Goal: Task Accomplishment & Management: Use online tool/utility

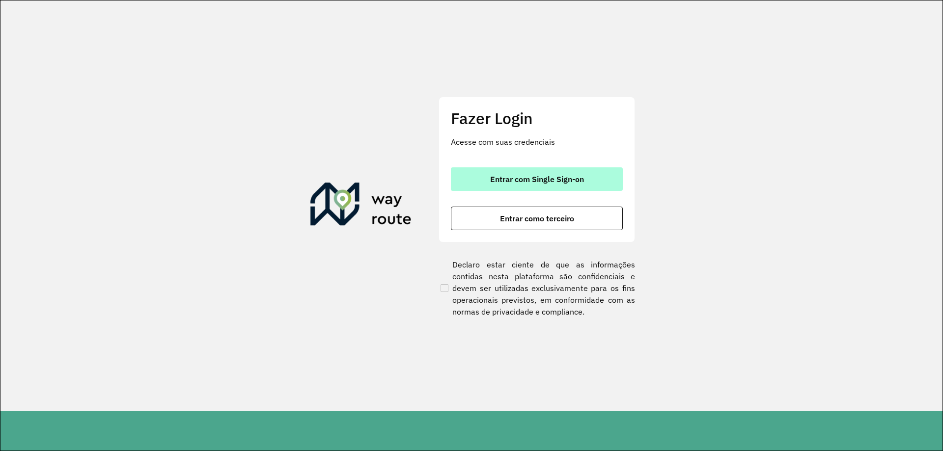
click at [542, 185] on button "Entrar com Single Sign-on" at bounding box center [537, 179] width 172 height 24
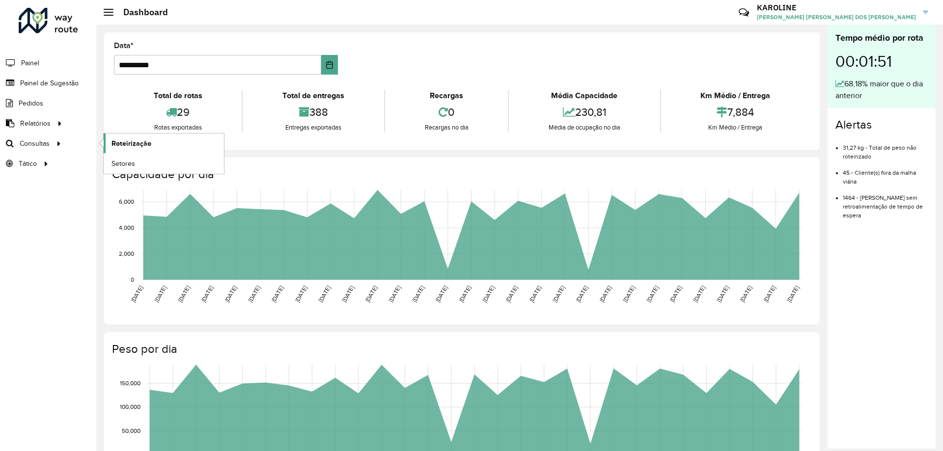
click at [140, 147] on span "Roteirização" at bounding box center [131, 143] width 40 height 10
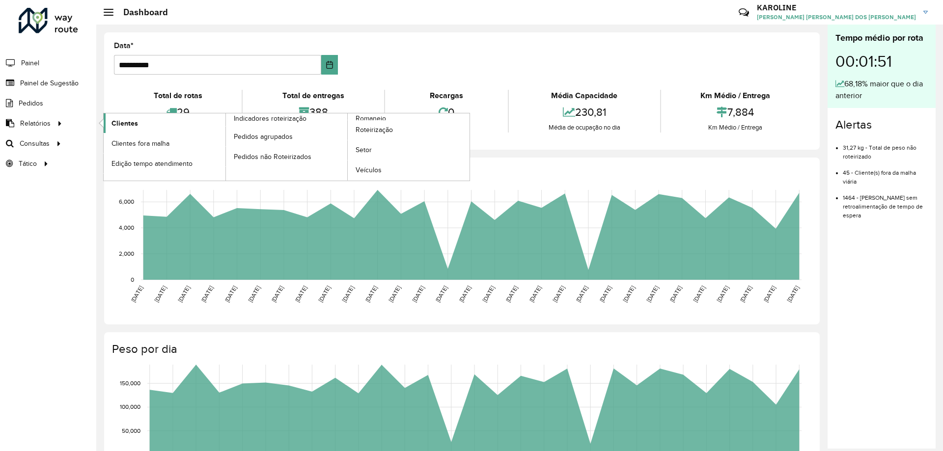
click at [131, 121] on span "Clientes" at bounding box center [124, 123] width 27 height 10
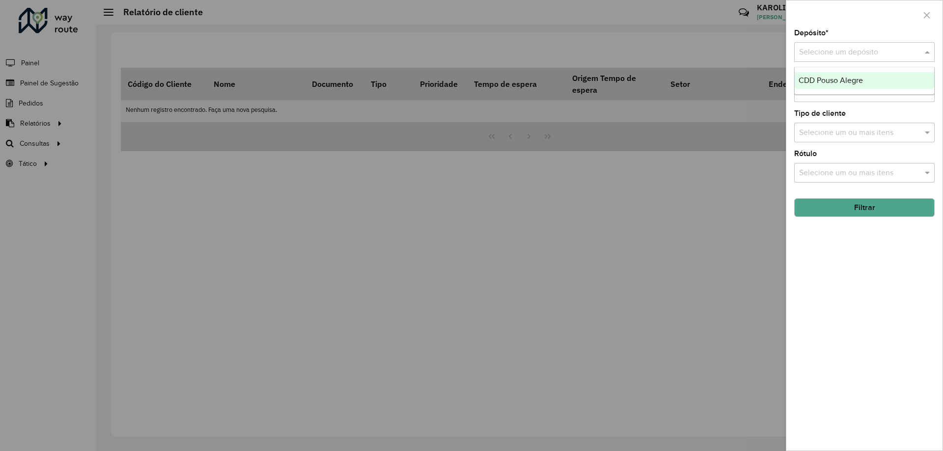
click at [889, 55] on input "text" at bounding box center [854, 53] width 111 height 12
drag, startPoint x: 848, startPoint y: 82, endPoint x: 884, endPoint y: 180, distance: 104.5
click at [855, 88] on div "CDD Pouso Alegre" at bounding box center [863, 80] width 139 height 17
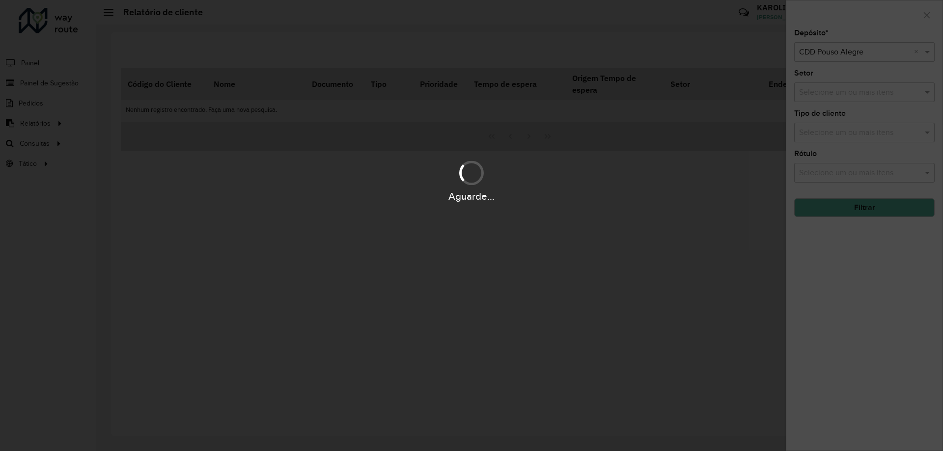
click at [880, 211] on div "Aguarde..." at bounding box center [471, 225] width 943 height 451
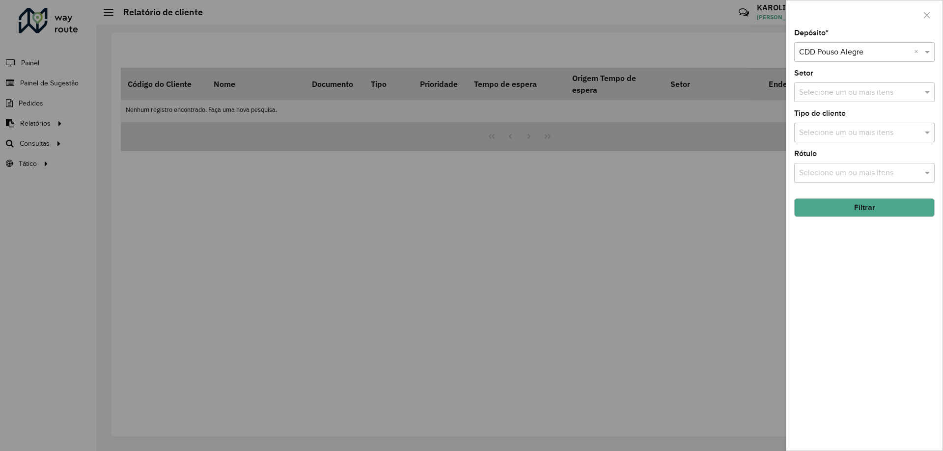
click at [871, 209] on button "Filtrar" at bounding box center [864, 207] width 140 height 19
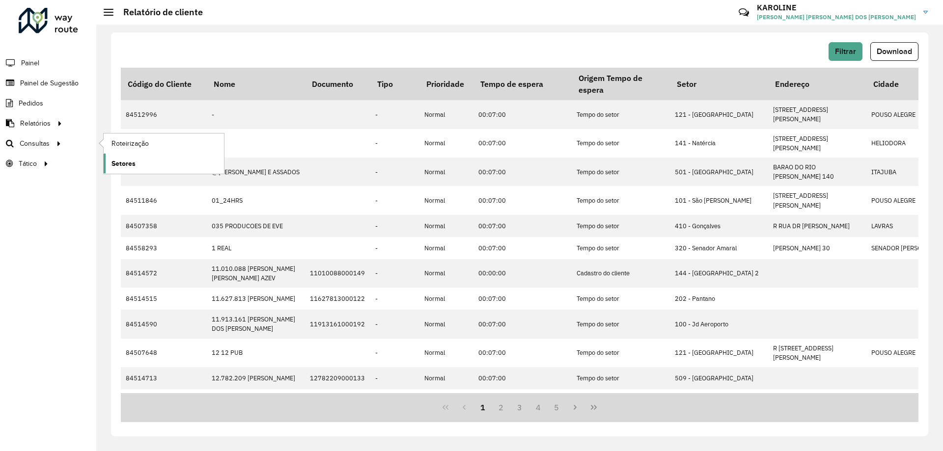
click at [126, 162] on span "Setores" at bounding box center [123, 164] width 24 height 10
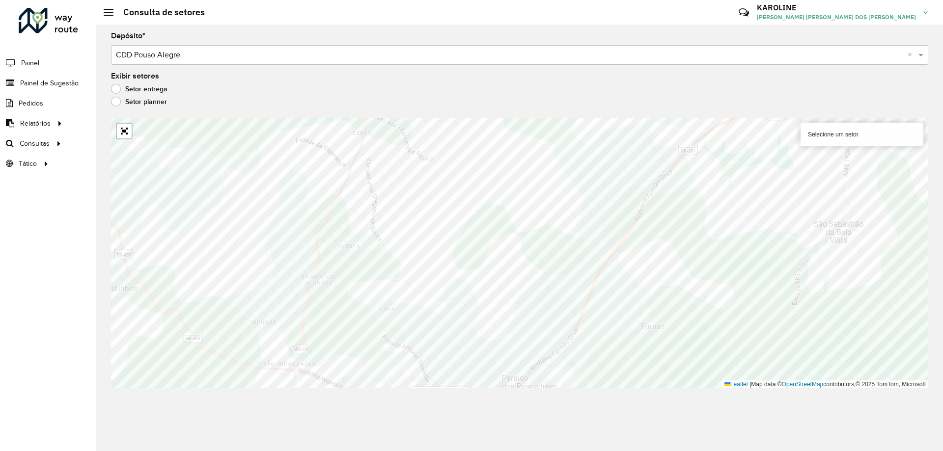
drag, startPoint x: 442, startPoint y: 15, endPoint x: 447, endPoint y: 23, distance: 9.4
click at [442, 15] on hb-header "Consulta de setores Críticas? Dúvidas? Elogios? Sugestões? Entre em contato con…" at bounding box center [519, 12] width 846 height 25
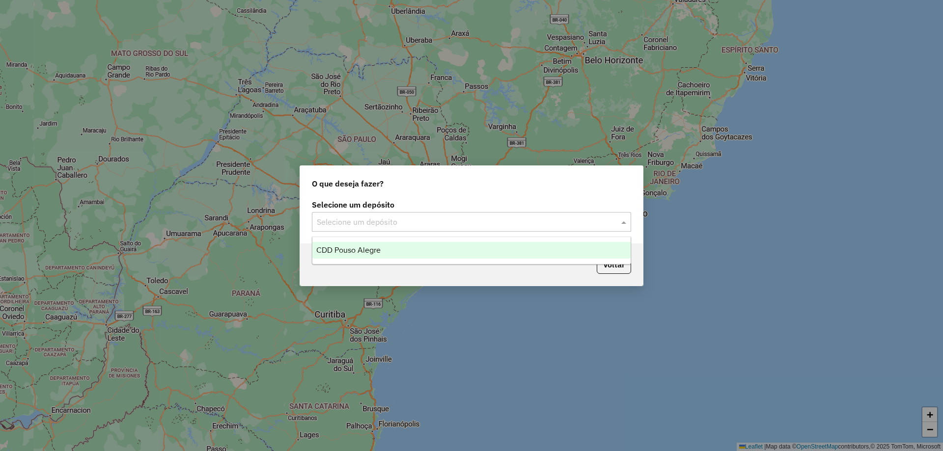
drag, startPoint x: 400, startPoint y: 220, endPoint x: 394, endPoint y: 234, distance: 15.0
click at [400, 220] on input "text" at bounding box center [462, 223] width 290 height 12
drag, startPoint x: 389, startPoint y: 247, endPoint x: 528, endPoint y: 253, distance: 139.1
click at [389, 247] on div "CDD Pouso Alegre" at bounding box center [471, 250] width 318 height 17
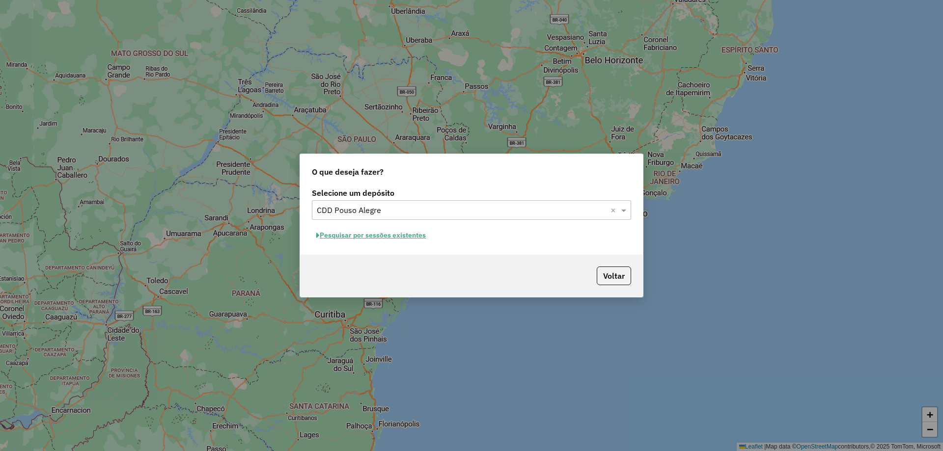
click at [403, 233] on button "Pesquisar por sessões existentes" at bounding box center [371, 235] width 118 height 15
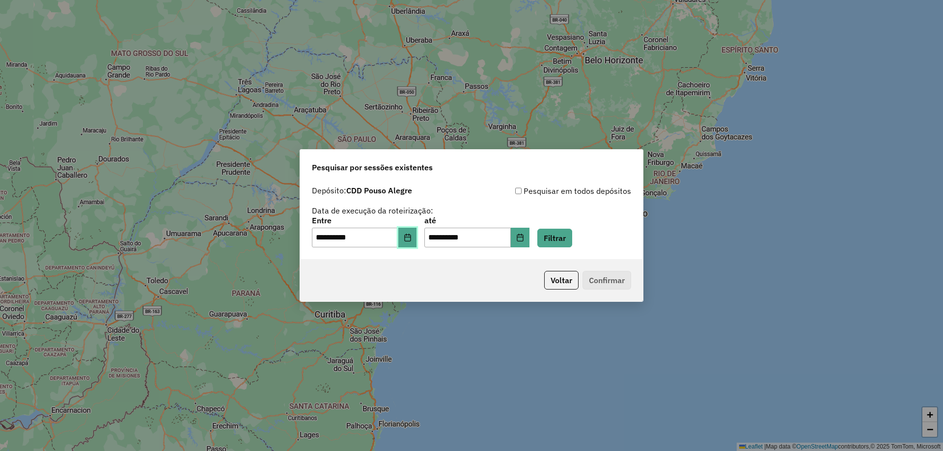
click at [408, 237] on button "Choose Date" at bounding box center [407, 238] width 19 height 20
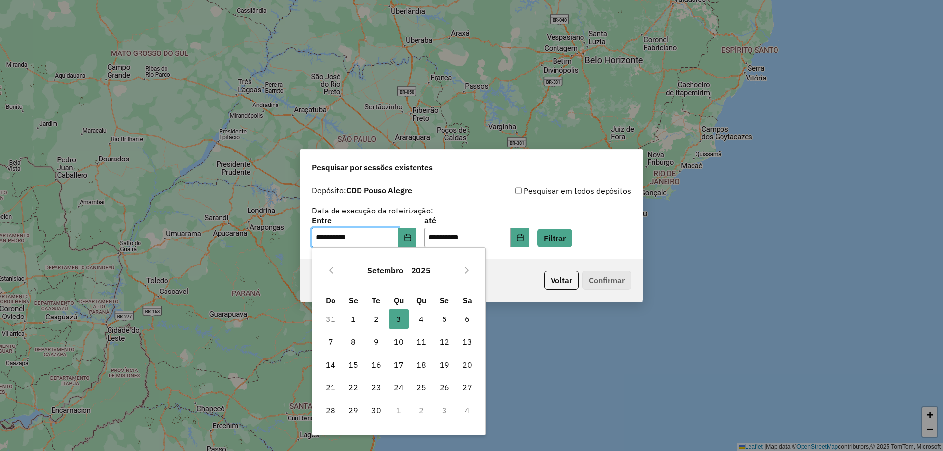
click at [332, 274] on button "Previous Month" at bounding box center [331, 271] width 16 height 16
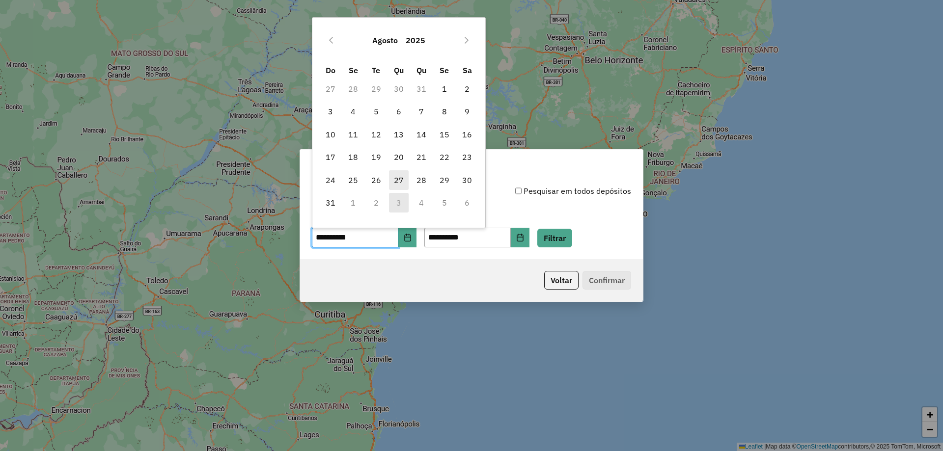
drag, startPoint x: 388, startPoint y: 184, endPoint x: 396, endPoint y: 187, distance: 8.7
click at [395, 186] on td "27" at bounding box center [398, 179] width 23 height 23
click at [400, 181] on span "27" at bounding box center [399, 180] width 20 height 20
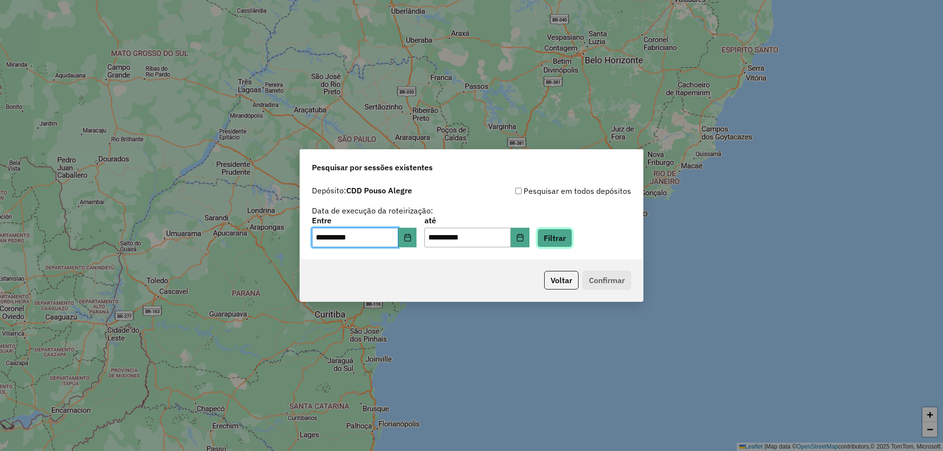
click at [572, 244] on button "Filtrar" at bounding box center [554, 238] width 35 height 19
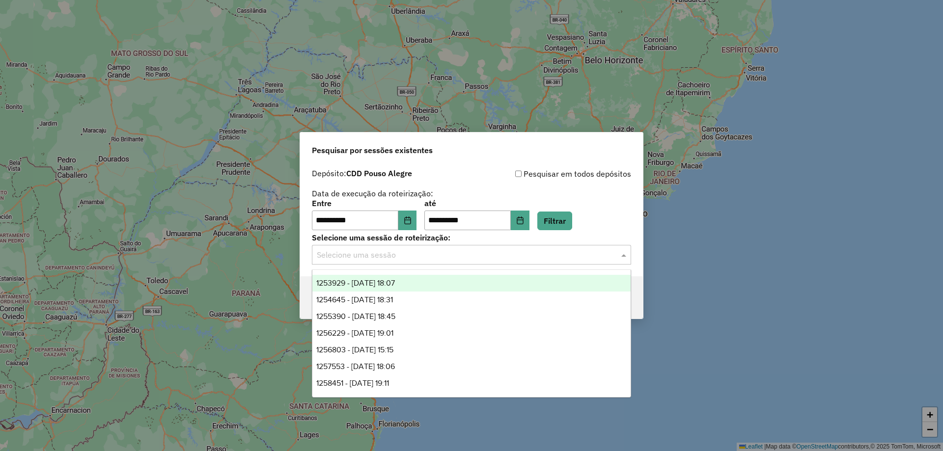
click at [437, 255] on input "text" at bounding box center [462, 255] width 290 height 12
drag, startPoint x: 390, startPoint y: 283, endPoint x: 545, endPoint y: 266, distance: 155.1
click at [391, 284] on span "1253929 - 27/08/2025 18:07" at bounding box center [355, 283] width 79 height 8
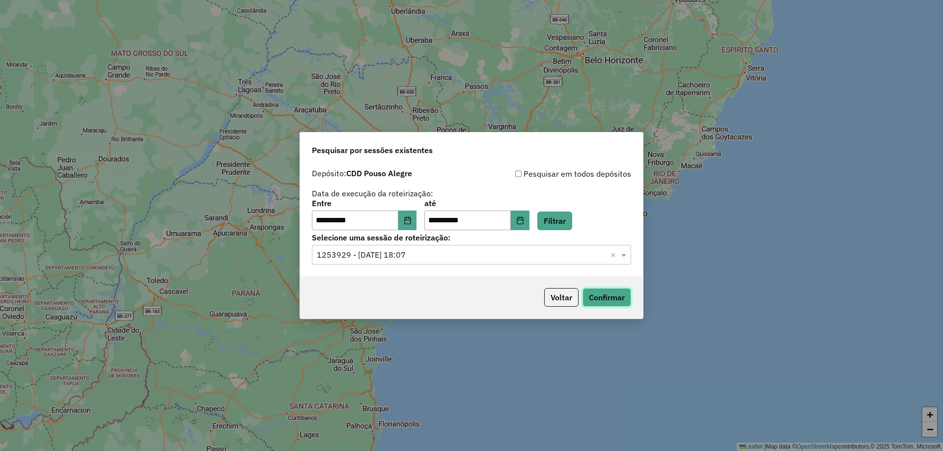
click at [613, 292] on button "Confirmar" at bounding box center [606, 297] width 49 height 19
click at [409, 228] on button "Choose Date" at bounding box center [407, 221] width 19 height 20
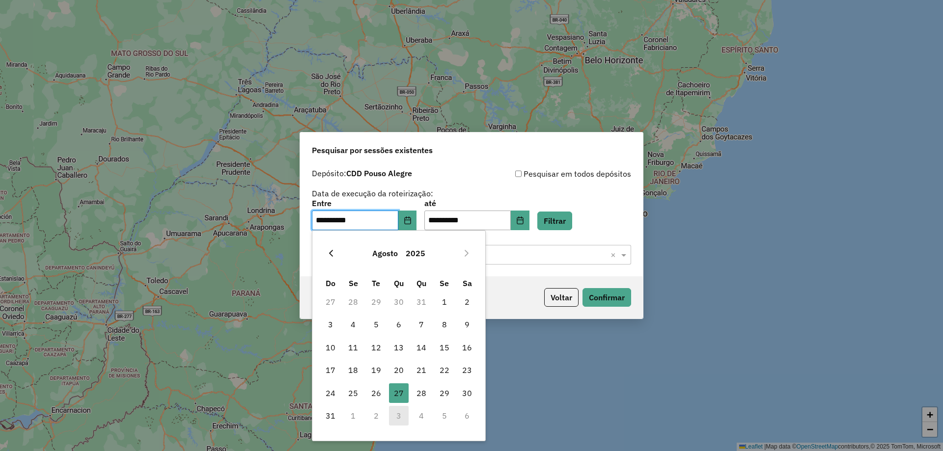
click at [328, 255] on icon "Previous Month" at bounding box center [331, 253] width 8 height 8
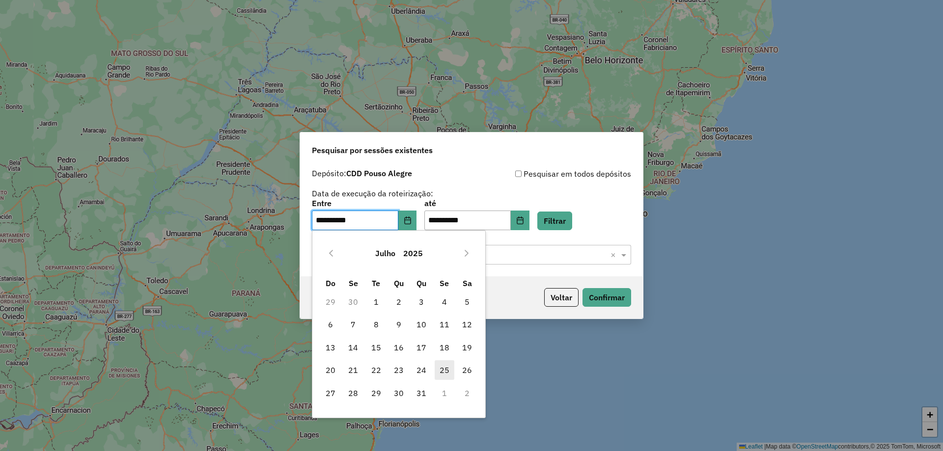
click at [442, 372] on span "25" at bounding box center [445, 370] width 20 height 20
type input "**********"
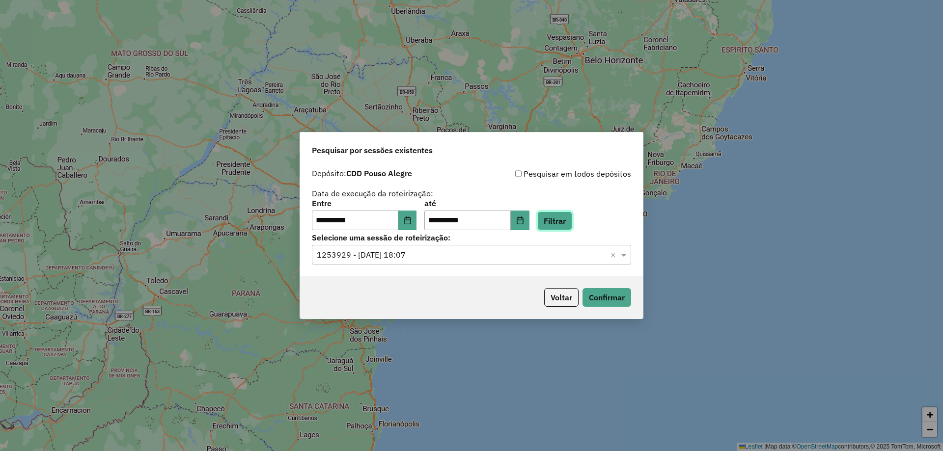
drag, startPoint x: 573, startPoint y: 228, endPoint x: 461, endPoint y: 278, distance: 122.8
click at [572, 228] on button "Filtrar" at bounding box center [554, 221] width 35 height 19
click at [395, 252] on input "text" at bounding box center [462, 255] width 290 height 12
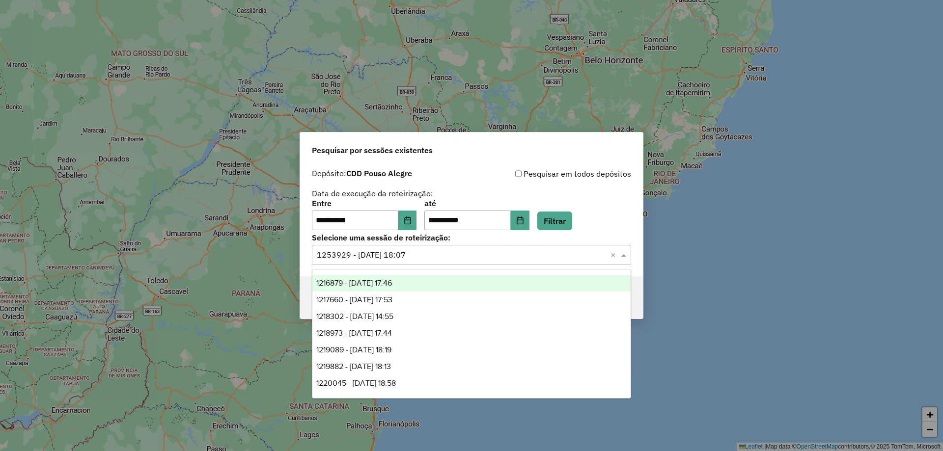
click at [360, 283] on span "1216879 - 25/07/2025 17:46" at bounding box center [354, 283] width 76 height 8
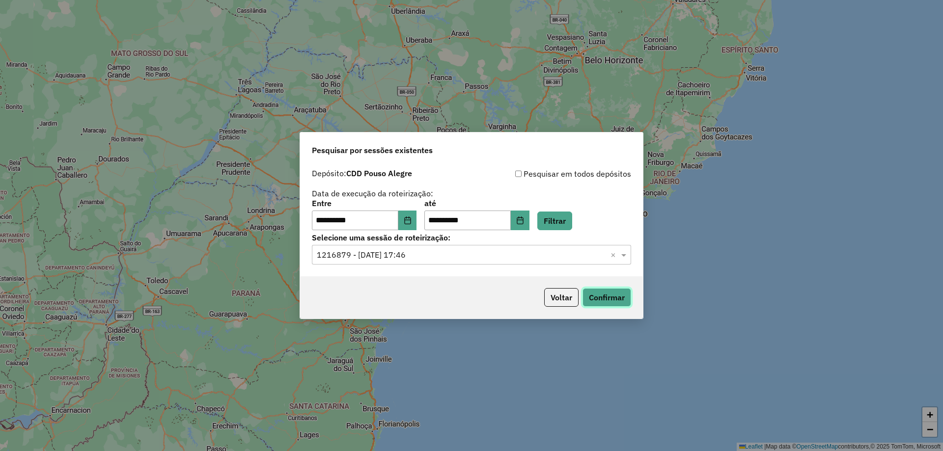
click at [613, 295] on button "Confirmar" at bounding box center [606, 297] width 49 height 19
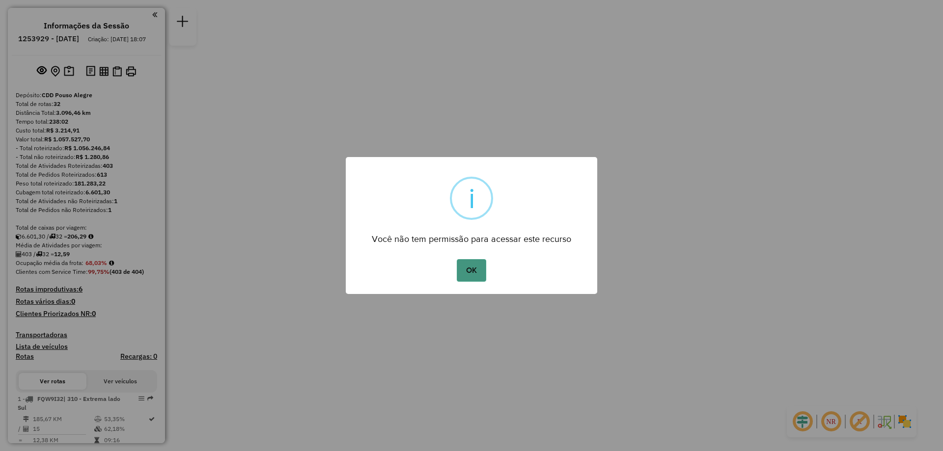
click at [475, 267] on button "OK" at bounding box center [471, 270] width 29 height 23
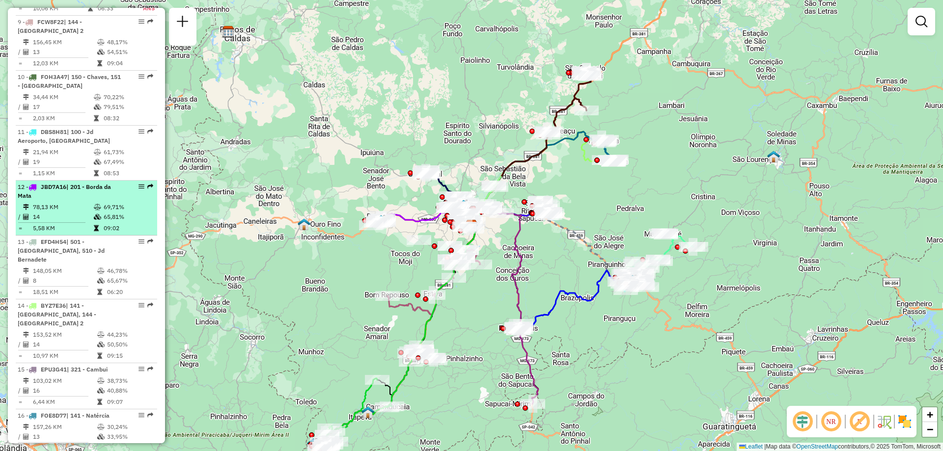
scroll to position [884, 0]
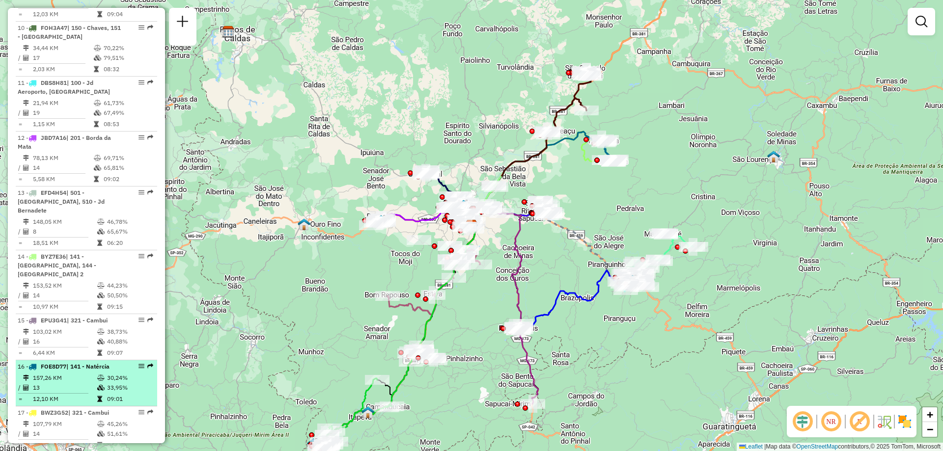
click at [138, 363] on em at bounding box center [141, 366] width 6 height 6
select select "**********"
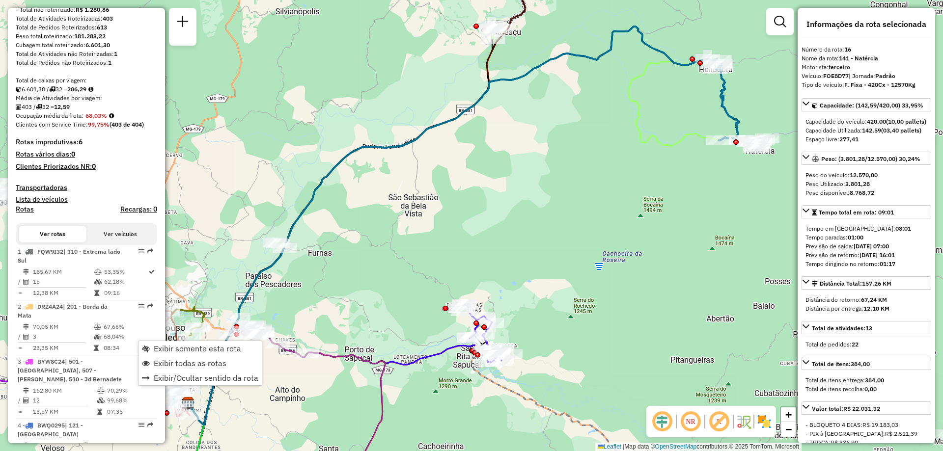
scroll to position [0, 0]
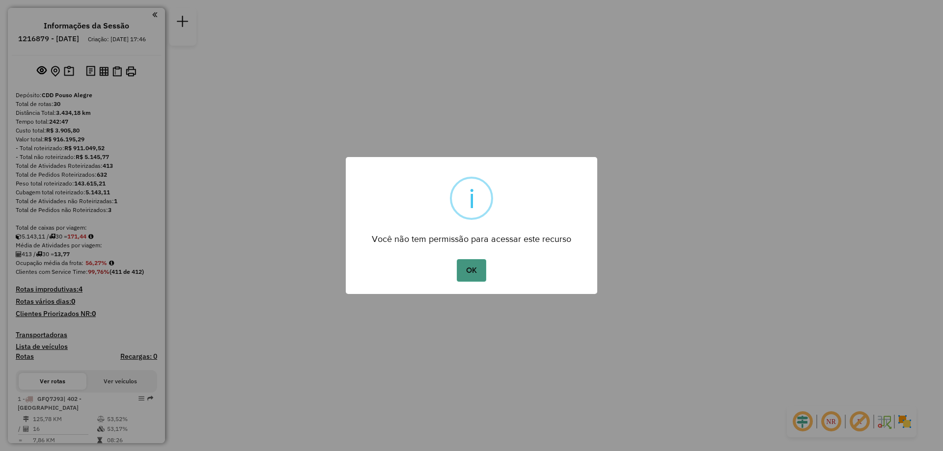
click at [462, 265] on button "OK" at bounding box center [471, 270] width 29 height 23
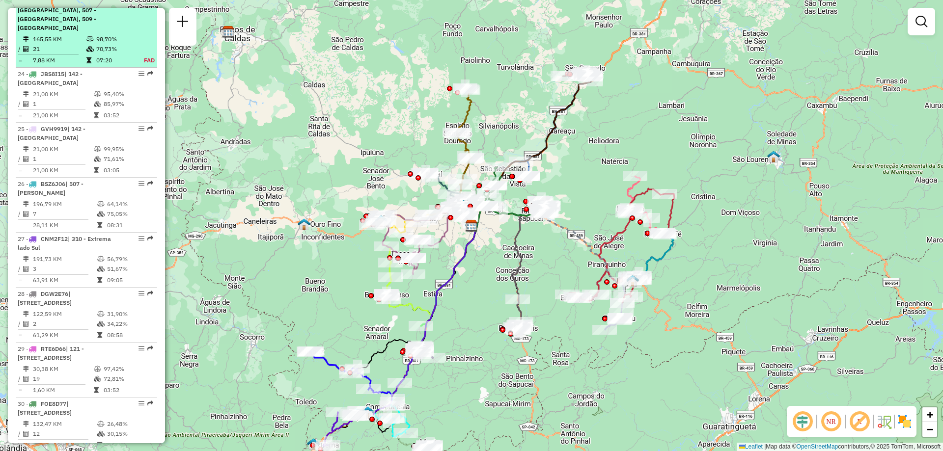
scroll to position [1719, 0]
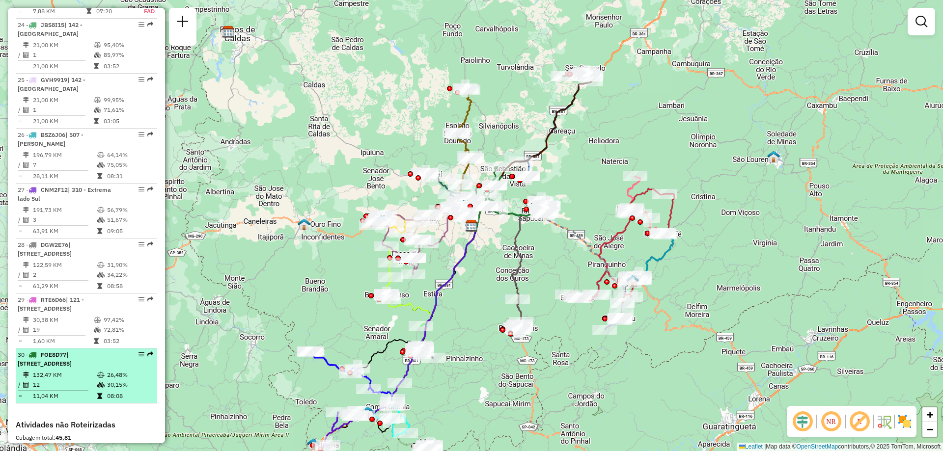
click at [139, 352] on em at bounding box center [141, 355] width 6 height 6
select select "**********"
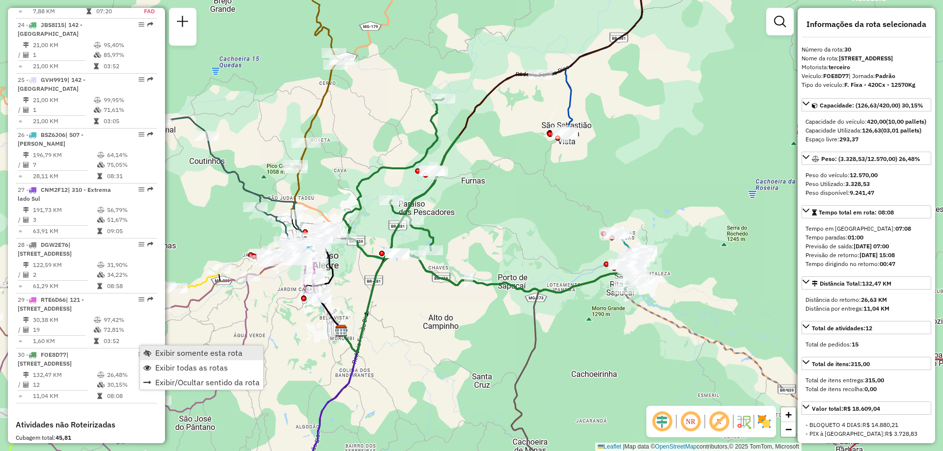
click at [195, 351] on span "Exibir somente esta rota" at bounding box center [198, 353] width 87 height 8
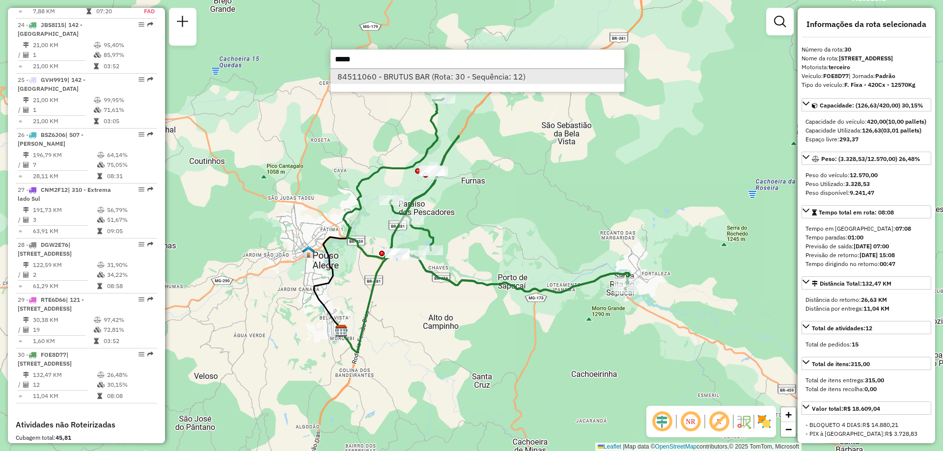
type input "*****"
click at [410, 80] on li "84511060 - BRUTUS BAR (Rota: 30 - Sequência: 12)" at bounding box center [477, 76] width 294 height 15
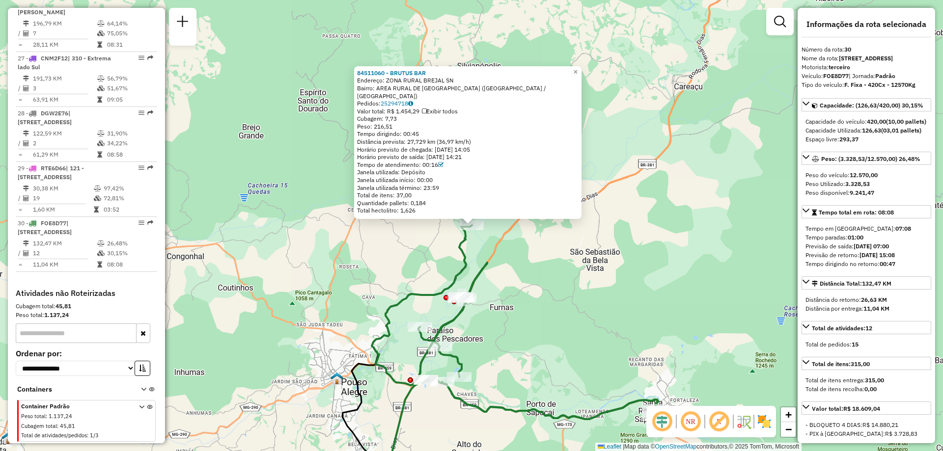
click at [585, 285] on div "84511060 - BRUTUS BAR Endereço: ZONA RURAL BREJAL SN Bairro: AREA RURAL DE POUS…" at bounding box center [471, 225] width 943 height 451
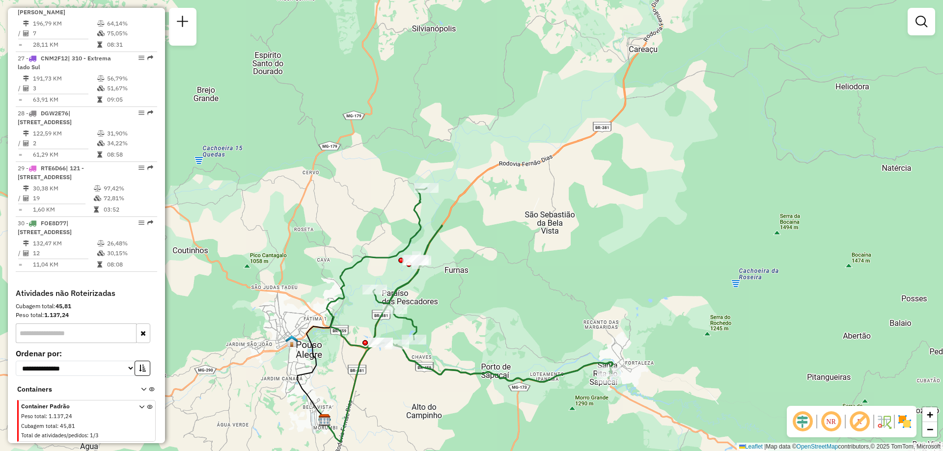
drag, startPoint x: 487, startPoint y: 248, endPoint x: 441, endPoint y: 212, distance: 59.0
click at [441, 212] on div "Janela de atendimento Grade de atendimento Capacidade Transportadoras Veículos …" at bounding box center [471, 225] width 943 height 451
select select "**********"
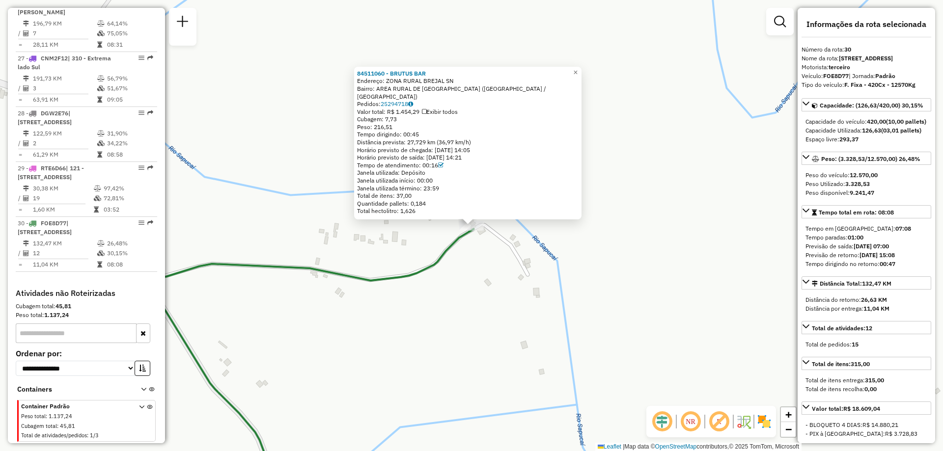
scroll to position [98, 0]
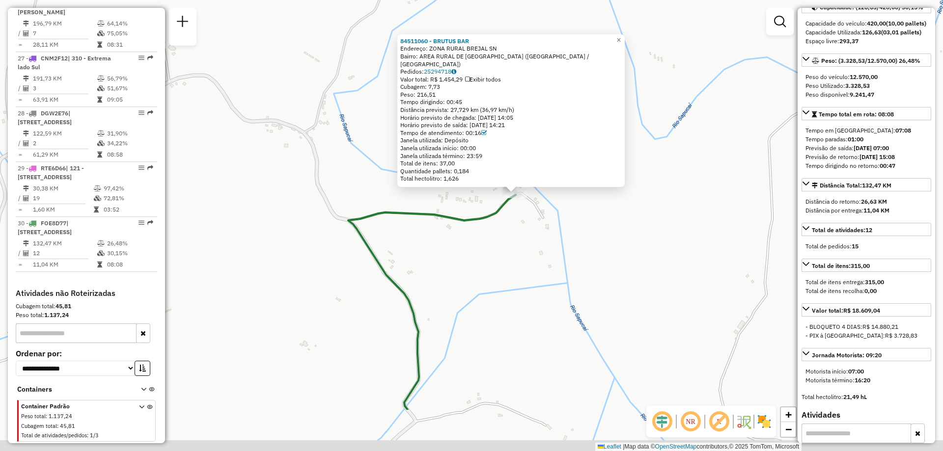
drag, startPoint x: 591, startPoint y: 339, endPoint x: 577, endPoint y: 237, distance: 103.1
click at [579, 238] on div "84511060 - BRUTUS BAR Endereço: ZONA RURAL BREJAL SN Bairro: AREA RURAL DE POUS…" at bounding box center [471, 225] width 943 height 451
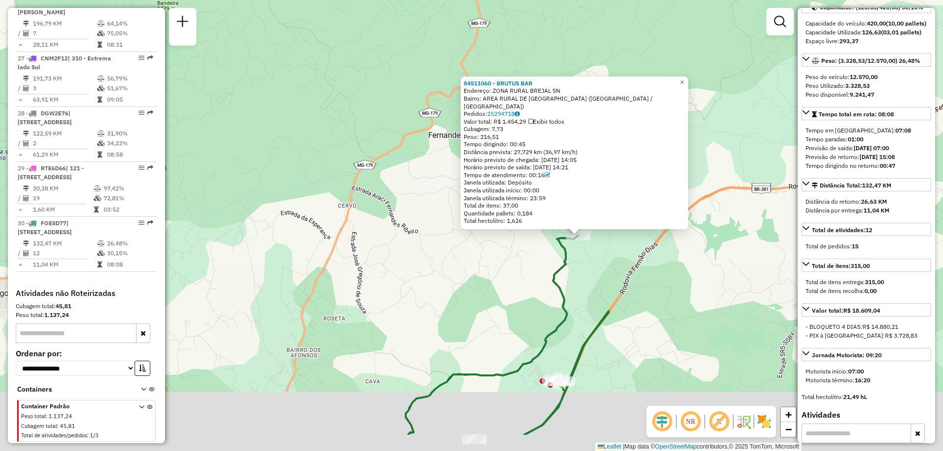
drag, startPoint x: 613, startPoint y: 328, endPoint x: 596, endPoint y: 263, distance: 67.4
click at [596, 263] on div "84511060 - BRUTUS BAR Endereço: ZONA RURAL BREJAL SN Bairro: AREA RURAL DE POUS…" at bounding box center [471, 225] width 943 height 451
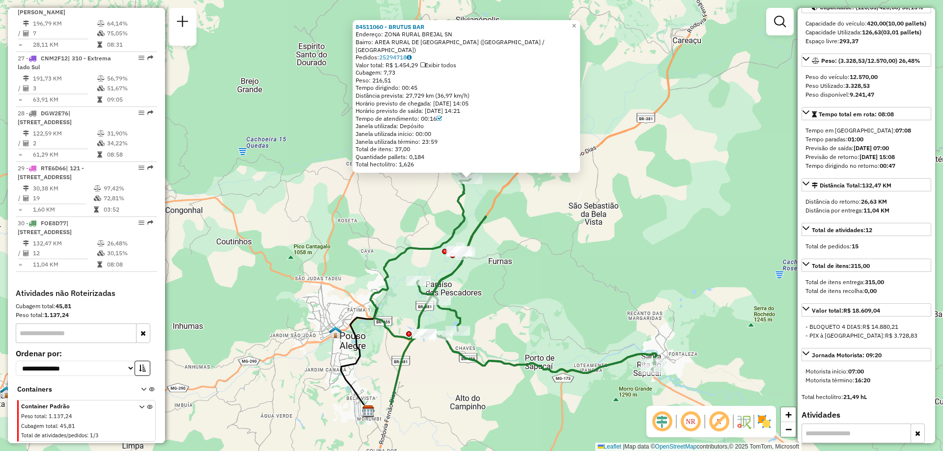
drag, startPoint x: 615, startPoint y: 351, endPoint x: 490, endPoint y: 259, distance: 155.0
click at [490, 259] on div "84511060 - BRUTUS BAR Endereço: ZONA RURAL BREJAL SN Bairro: AREA RURAL DE POUS…" at bounding box center [471, 225] width 943 height 451
click at [580, 32] on link "×" at bounding box center [574, 26] width 12 height 12
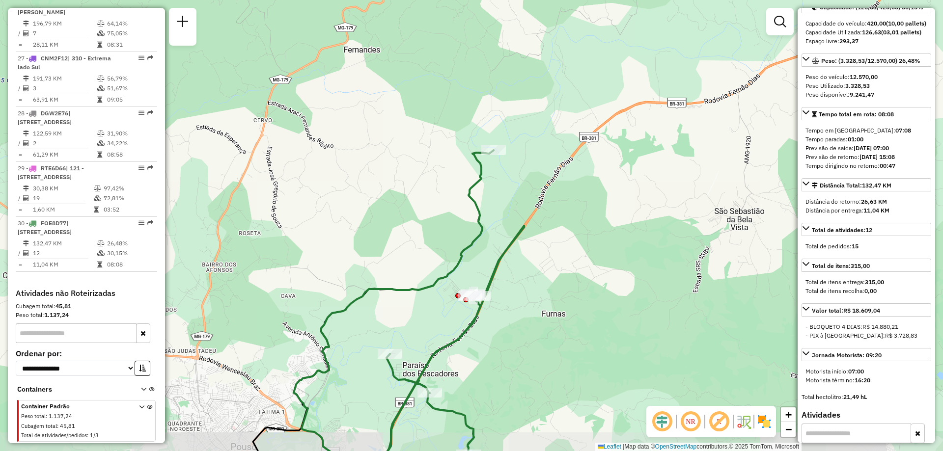
drag, startPoint x: 465, startPoint y: 196, endPoint x: 509, endPoint y: 177, distance: 47.7
click at [509, 177] on div "Janela de atendimento Grade de atendimento Capacidade Transportadoras Veículos …" at bounding box center [471, 225] width 943 height 451
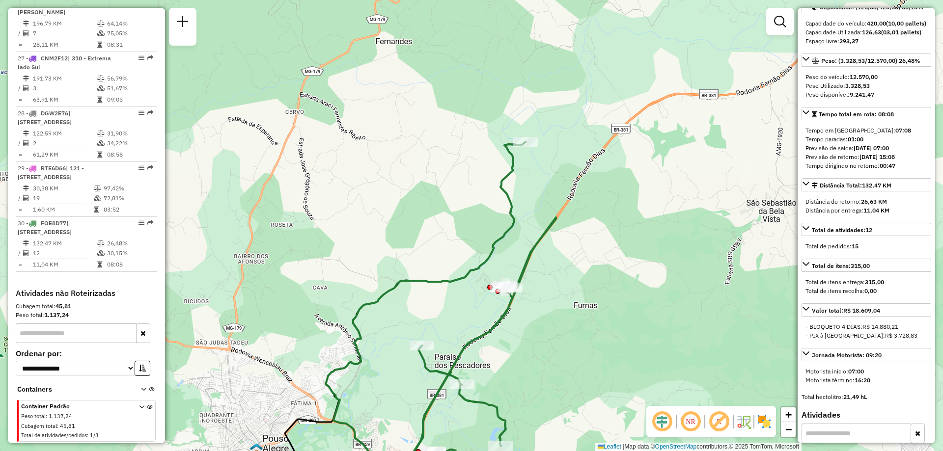
drag, startPoint x: 617, startPoint y: 219, endPoint x: 649, endPoint y: 211, distance: 33.0
click at [649, 211] on div "Janela de atendimento Grade de atendimento Capacidade Transportadoras Veículos …" at bounding box center [471, 225] width 943 height 451
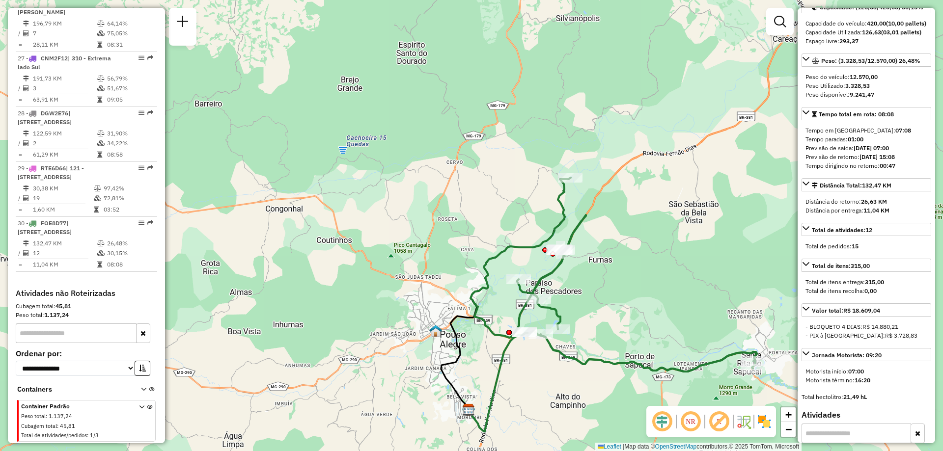
drag, startPoint x: 544, startPoint y: 283, endPoint x: 574, endPoint y: 281, distance: 30.5
click at [574, 281] on div "Janela de atendimento Grade de atendimento Capacidade Transportadoras Veículos …" at bounding box center [471, 225] width 943 height 451
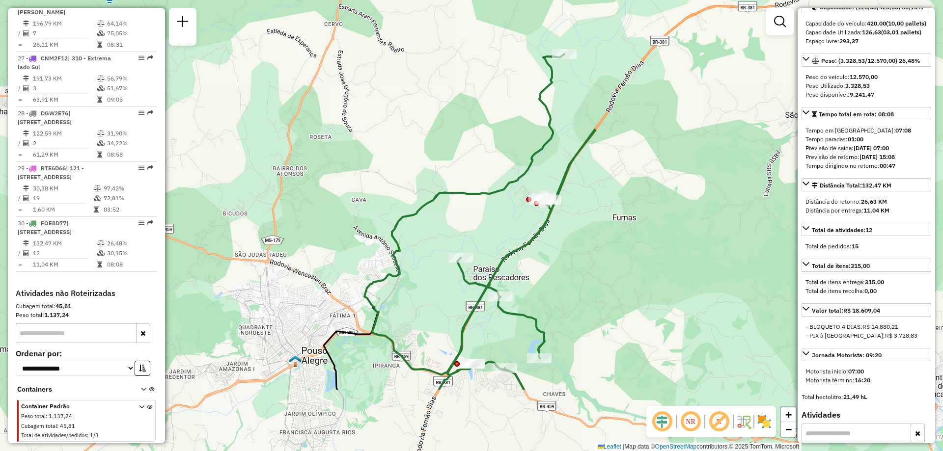
drag, startPoint x: 641, startPoint y: 299, endPoint x: 619, endPoint y: 192, distance: 108.9
click at [619, 192] on div "Janela de atendimento Grade de atendimento Capacidade Transportadoras Veículos …" at bounding box center [471, 225] width 943 height 451
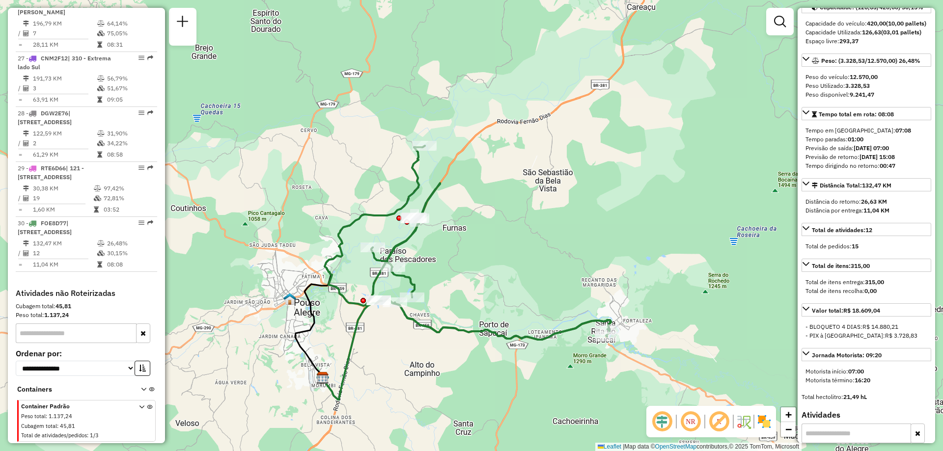
drag, startPoint x: 657, startPoint y: 287, endPoint x: 487, endPoint y: 264, distance: 171.4
click at [487, 264] on div "Janela de atendimento Grade de atendimento Capacidade Transportadoras Veículos …" at bounding box center [471, 225] width 943 height 451
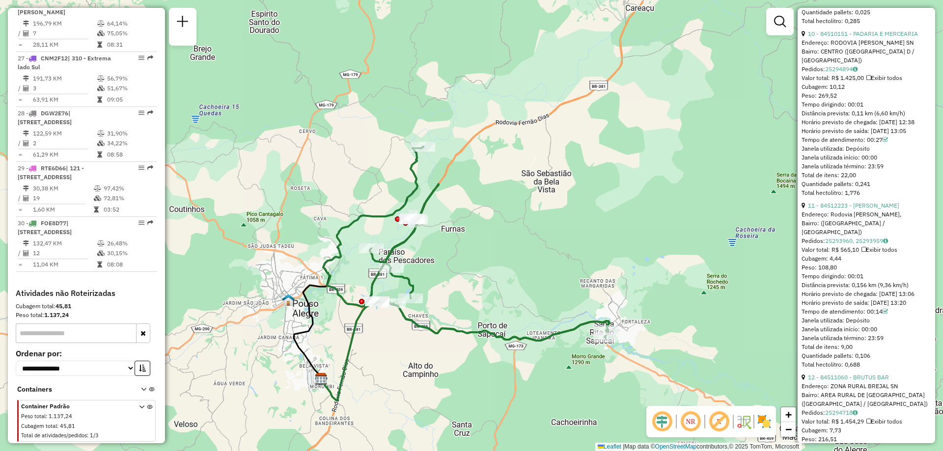
scroll to position [2305, 0]
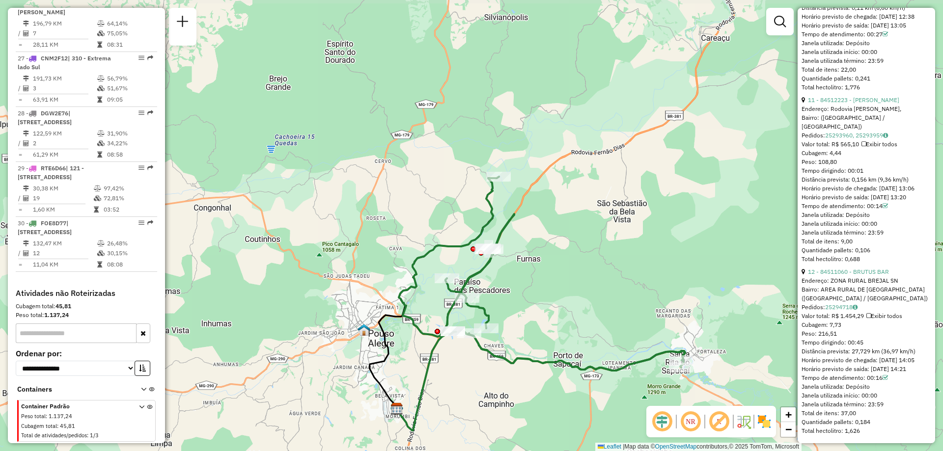
drag, startPoint x: 511, startPoint y: 238, endPoint x: 587, endPoint y: 268, distance: 81.3
click at [587, 268] on div "Janela de atendimento Grade de atendimento Capacidade Transportadoras Veículos …" at bounding box center [471, 225] width 943 height 451
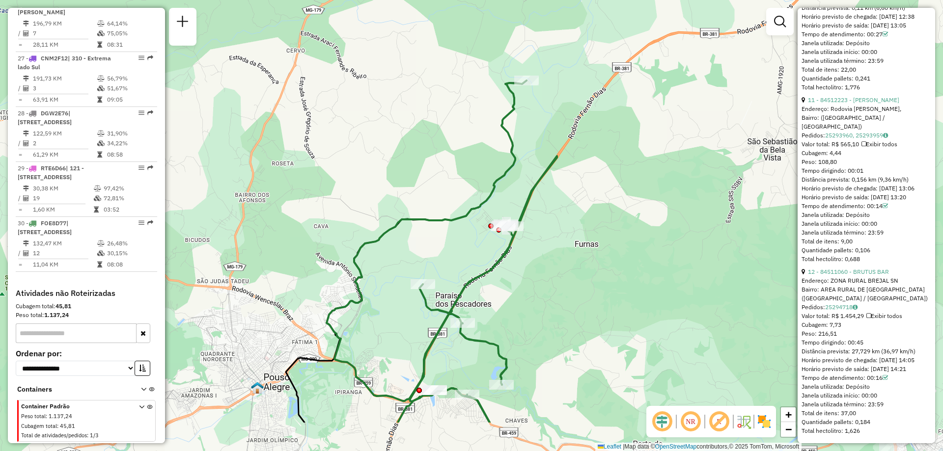
drag, startPoint x: 502, startPoint y: 187, endPoint x: 531, endPoint y: 113, distance: 78.7
click at [531, 113] on div "Janela de atendimento Grade de atendimento Capacidade Transportadoras Veículos …" at bounding box center [471, 225] width 943 height 451
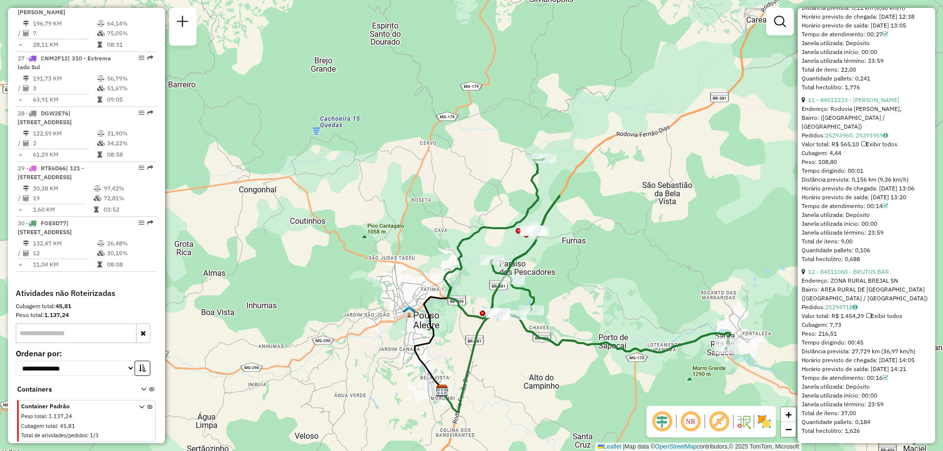
drag, startPoint x: 676, startPoint y: 311, endPoint x: 606, endPoint y: 296, distance: 71.5
click at [606, 296] on div "Janela de atendimento Grade de atendimento Capacidade Transportadoras Veículos …" at bounding box center [471, 225] width 943 height 451
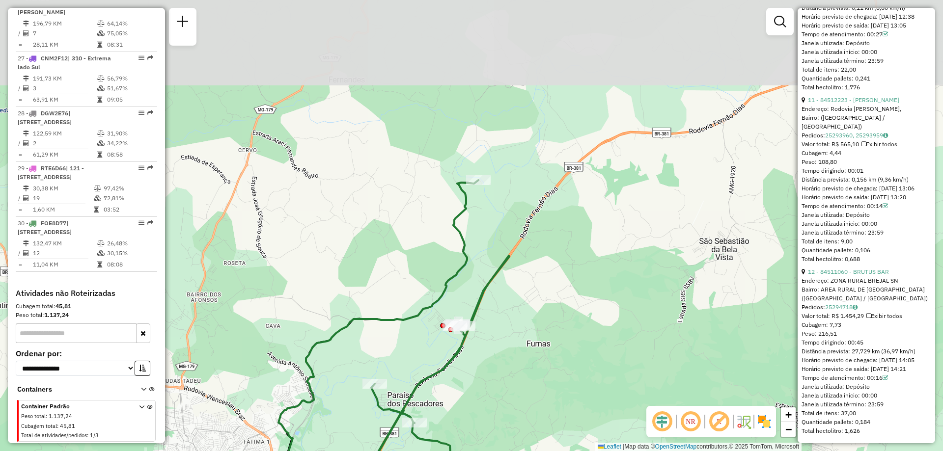
drag, startPoint x: 480, startPoint y: 69, endPoint x: 492, endPoint y: 230, distance: 161.5
click at [492, 230] on div "Janela de atendimento Grade de atendimento Capacidade Transportadoras Veículos …" at bounding box center [471, 225] width 943 height 451
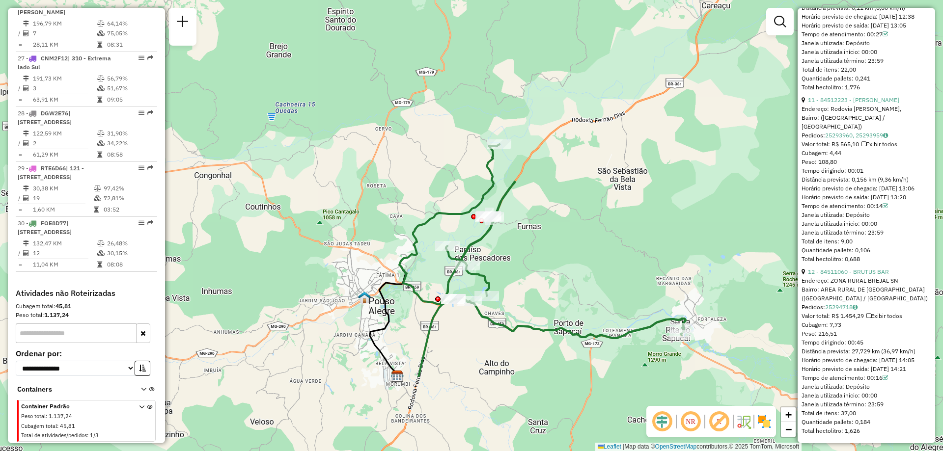
drag, startPoint x: 607, startPoint y: 308, endPoint x: 548, endPoint y: 190, distance: 132.8
click at [548, 190] on div "Janela de atendimento Grade de atendimento Capacidade Transportadoras Veículos …" at bounding box center [471, 225] width 943 height 451
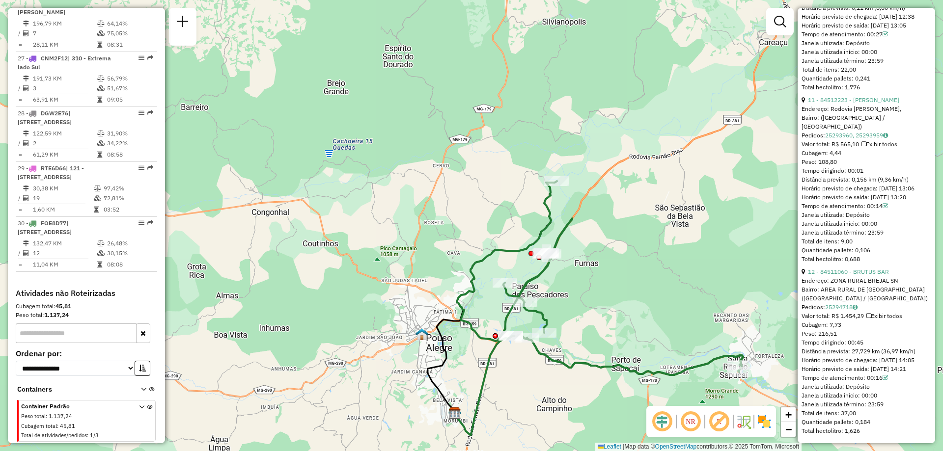
drag, startPoint x: 582, startPoint y: 189, endPoint x: 643, endPoint y: 225, distance: 70.9
click at [643, 225] on div "Janela de atendimento Grade de atendimento Capacidade Transportadoras Veículos …" at bounding box center [471, 225] width 943 height 451
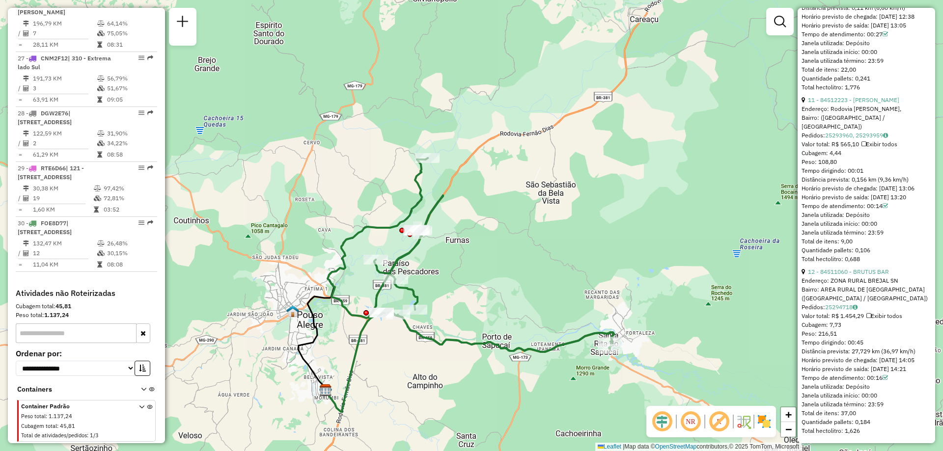
drag, startPoint x: 360, startPoint y: 224, endPoint x: 230, endPoint y: 201, distance: 132.1
click at [230, 201] on div "Janela de atendimento Grade de atendimento Capacidade Transportadoras Veículos …" at bounding box center [471, 225] width 943 height 451
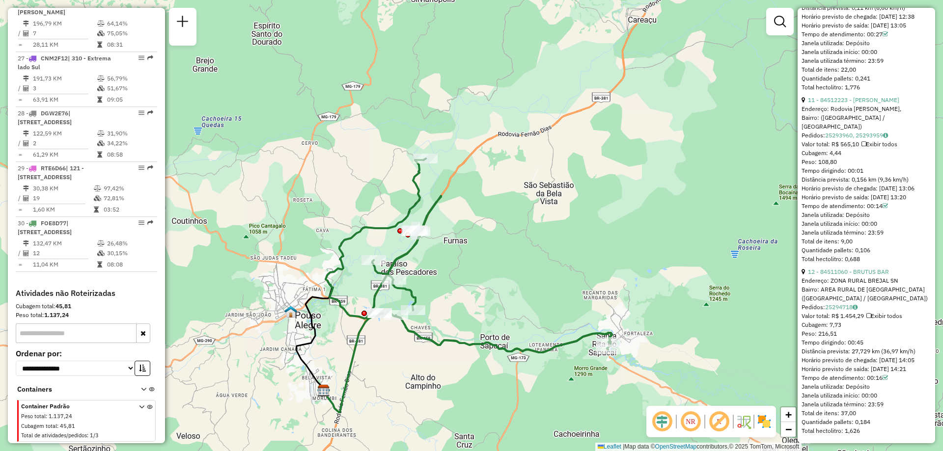
click at [546, 211] on div "Janela de atendimento Grade de atendimento Capacidade Transportadoras Veículos …" at bounding box center [471, 225] width 943 height 451
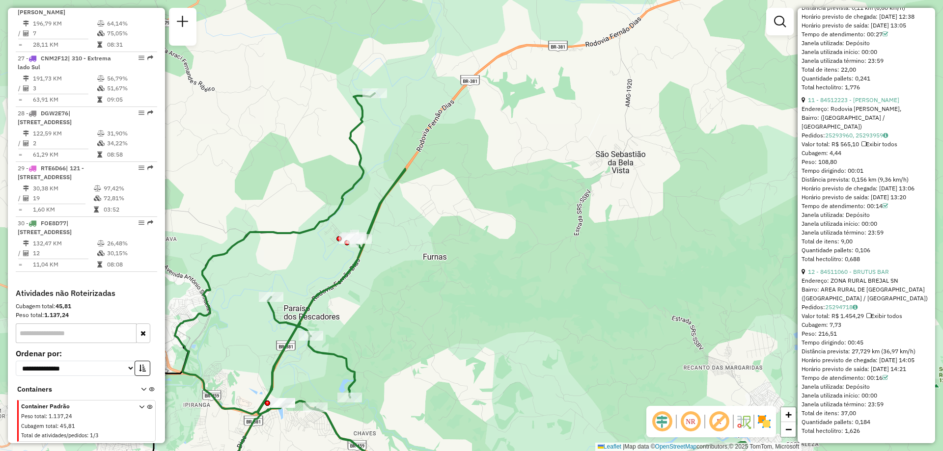
drag, startPoint x: 515, startPoint y: 209, endPoint x: 559, endPoint y: 191, distance: 47.0
click at [559, 191] on div "Janela de atendimento Grade de atendimento Capacidade Transportadoras Veículos …" at bounding box center [471, 225] width 943 height 451
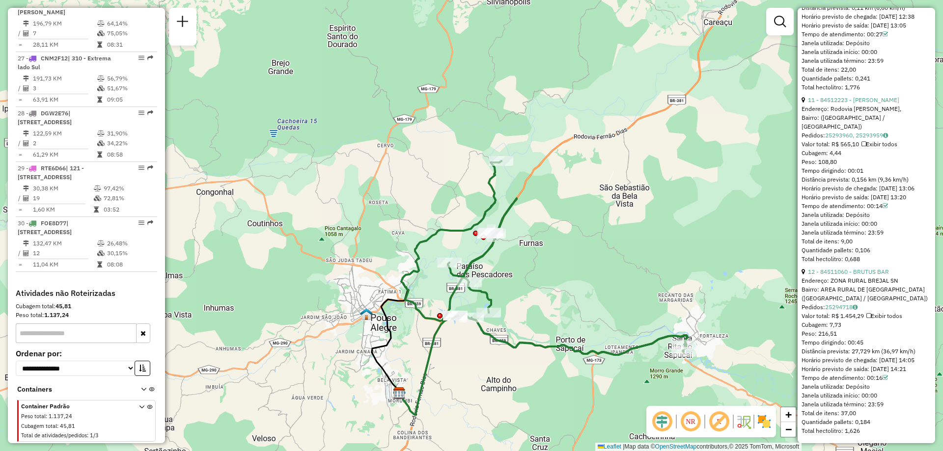
drag, startPoint x: 528, startPoint y: 242, endPoint x: 562, endPoint y: 260, distance: 38.7
click at [562, 260] on div "Janela de atendimento Grade de atendimento Capacidade Transportadoras Veículos …" at bounding box center [471, 225] width 943 height 451
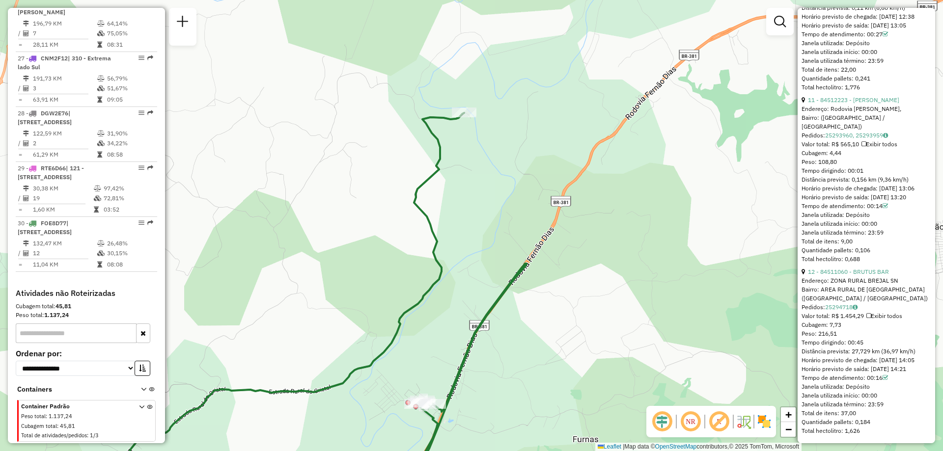
drag, startPoint x: 516, startPoint y: 173, endPoint x: 545, endPoint y: 169, distance: 28.7
click at [545, 169] on div "Janela de atendimento Grade de atendimento Capacidade Transportadoras Veículos …" at bounding box center [471, 225] width 943 height 451
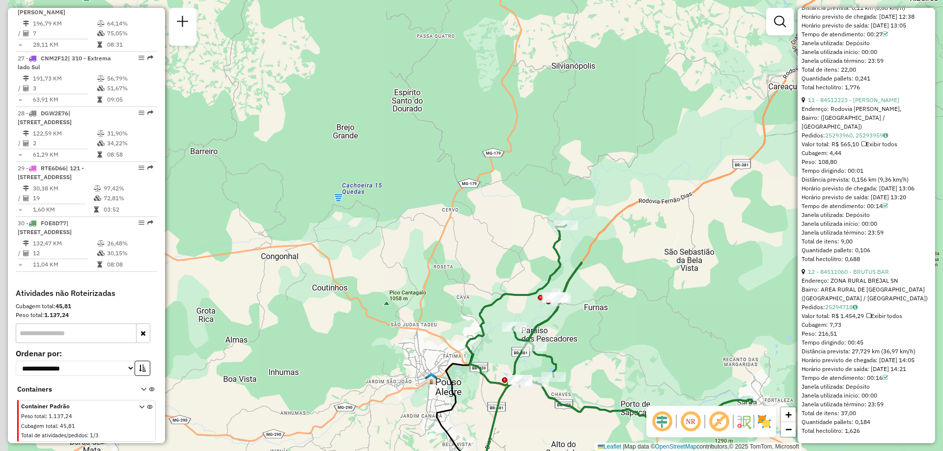
drag, startPoint x: 587, startPoint y: 234, endPoint x: 606, endPoint y: 278, distance: 48.4
click at [606, 278] on div "Janela de atendimento Grade de atendimento Capacidade Transportadoras Veículos …" at bounding box center [471, 225] width 943 height 451
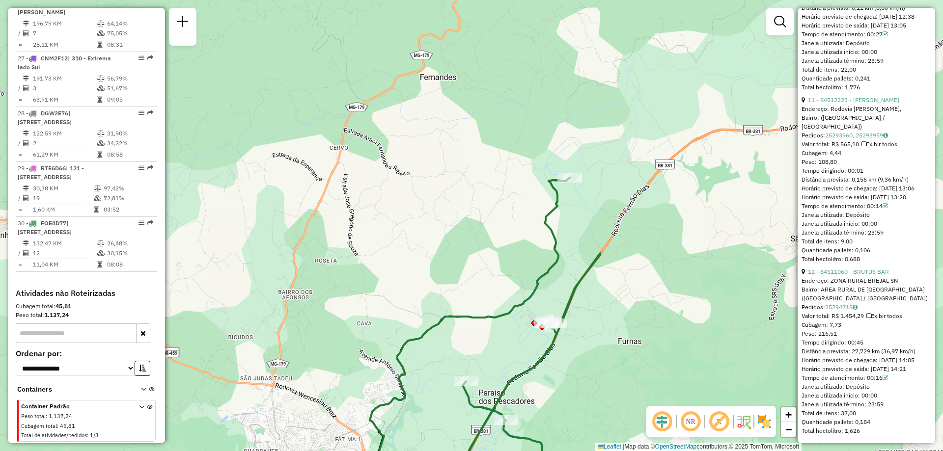
drag, startPoint x: 615, startPoint y: 225, endPoint x: 598, endPoint y: 179, distance: 49.3
click at [598, 179] on div "Janela de atendimento Grade de atendimento Capacidade Transportadoras Veículos …" at bounding box center [471, 225] width 943 height 451
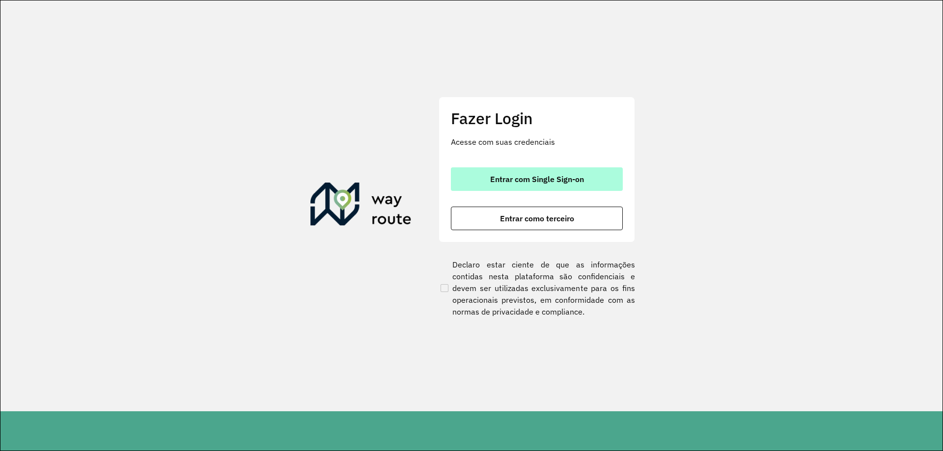
click at [601, 185] on button "Entrar com Single Sign-on" at bounding box center [537, 179] width 172 height 24
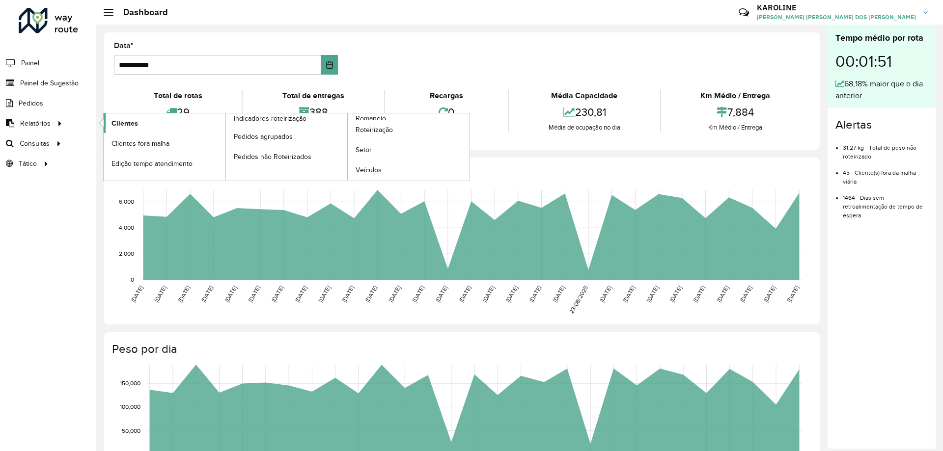
click at [175, 126] on link "Clientes" at bounding box center [165, 123] width 122 height 20
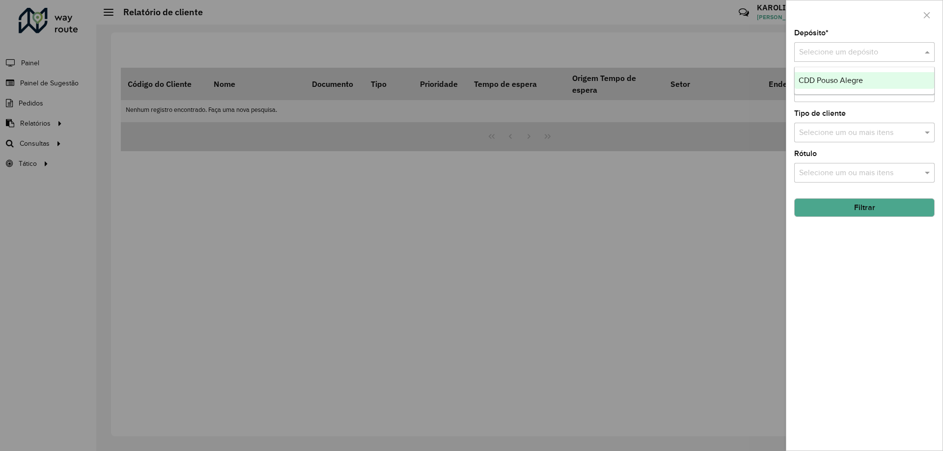
click at [843, 51] on input "text" at bounding box center [854, 53] width 111 height 12
click at [845, 85] on div "CDD Pouso Alegre" at bounding box center [863, 80] width 139 height 17
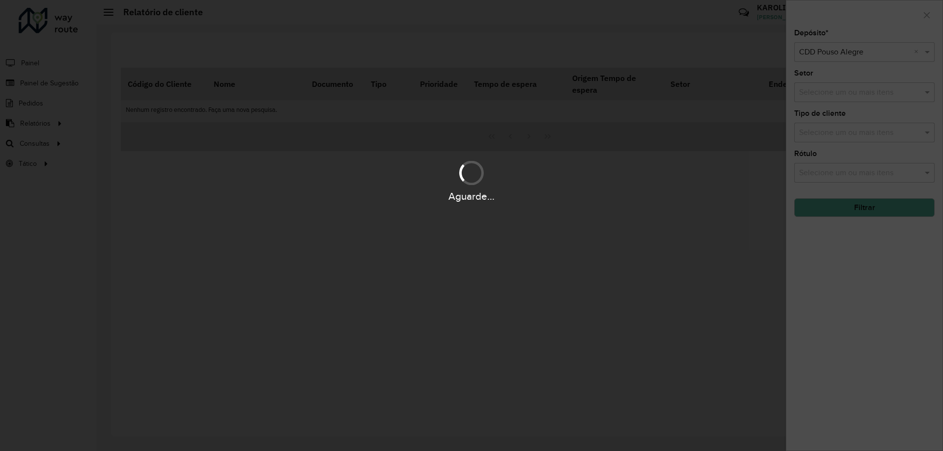
click at [867, 204] on div "Aguarde..." at bounding box center [471, 225] width 943 height 451
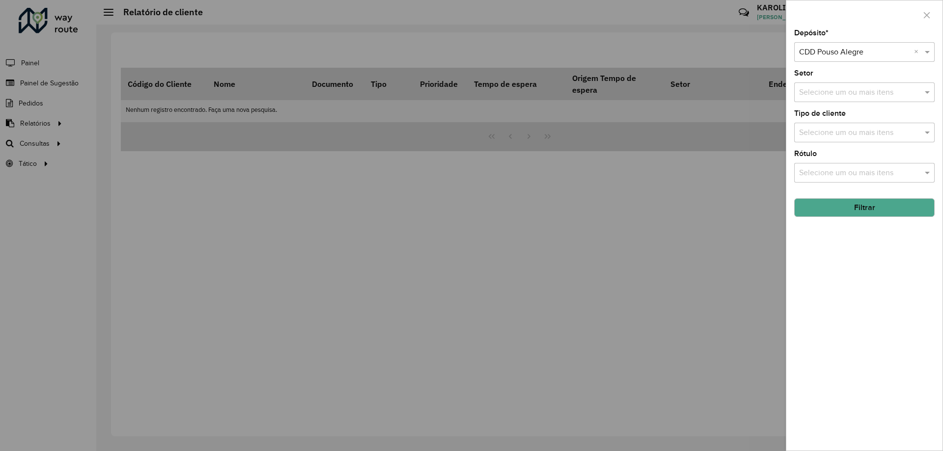
click at [854, 207] on button "Filtrar" at bounding box center [864, 207] width 140 height 19
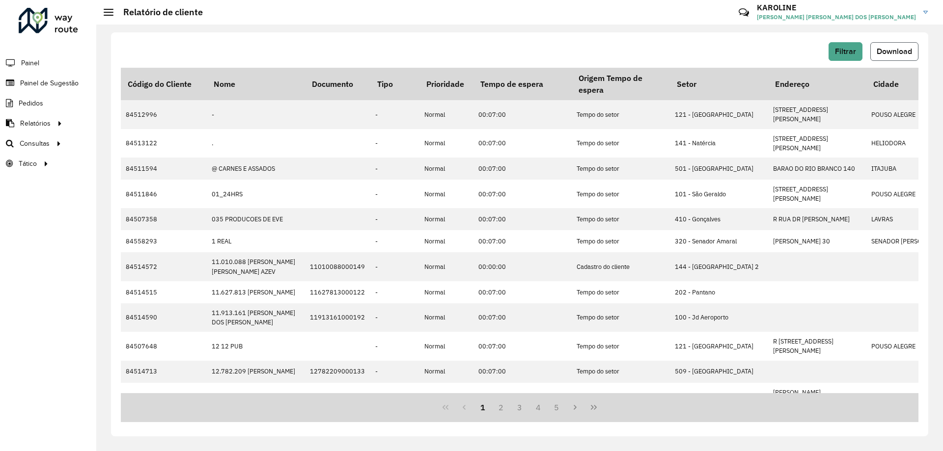
click at [895, 51] on span "Download" at bounding box center [893, 51] width 35 height 8
